Goal: Transaction & Acquisition: Purchase product/service

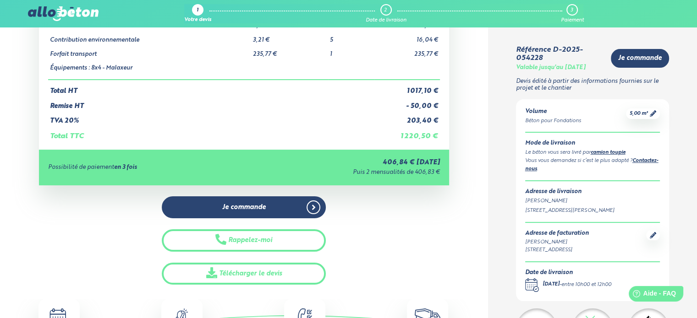
scroll to position [137, 0]
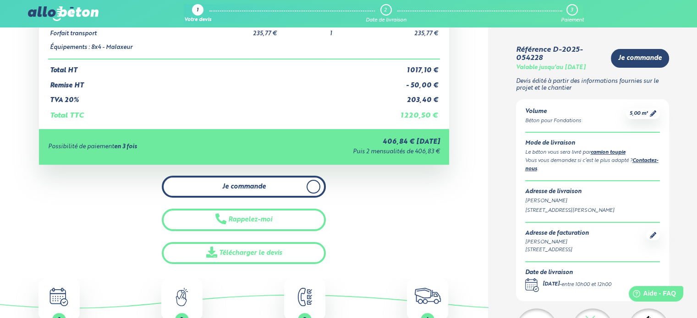
click at [242, 187] on span "Je commande" at bounding box center [244, 187] width 44 height 8
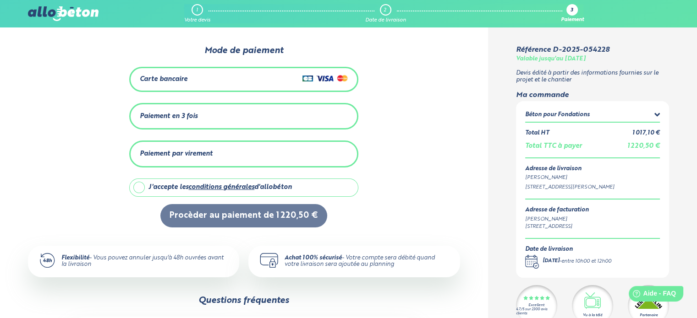
click at [187, 78] on div "Carte bancaire" at bounding box center [244, 79] width 208 height 13
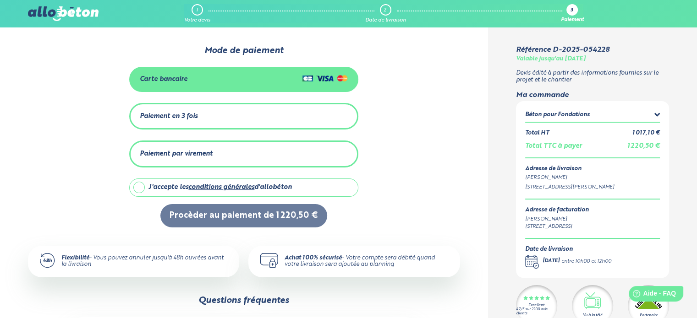
click at [136, 185] on label "J'accepte les conditions générales d'allobéton" at bounding box center [243, 188] width 229 height 18
checkbox input "true"
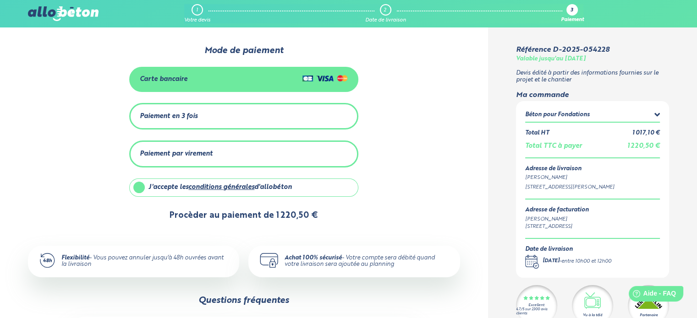
click at [213, 210] on button "Procèder au paiement de 1 220,50 €" at bounding box center [243, 215] width 167 height 23
